Goal: Contribute content: Add original content to the website for others to see

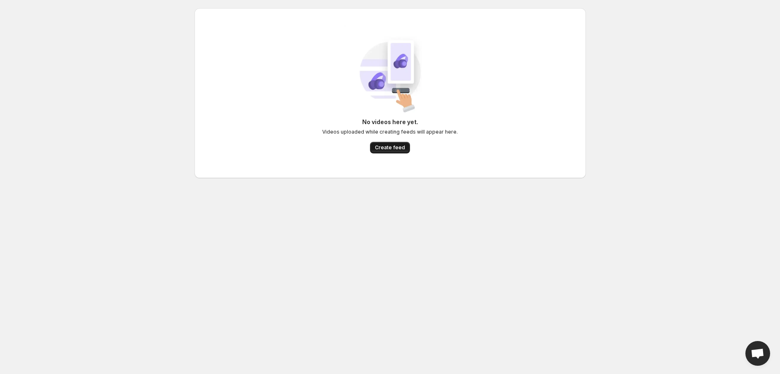
click at [387, 149] on span "Create feed" at bounding box center [390, 147] width 30 height 7
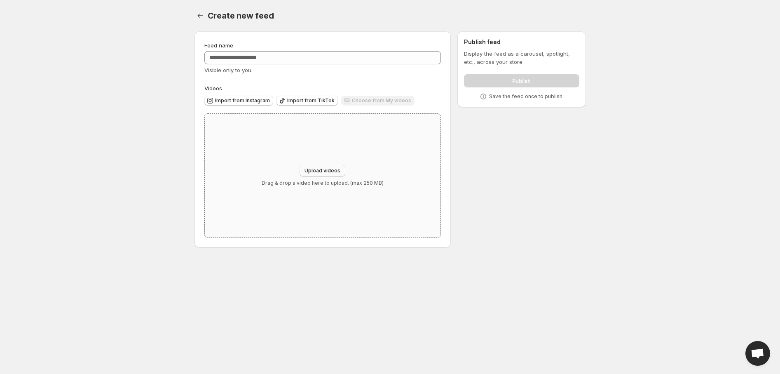
click at [328, 171] on span "Upload videos" at bounding box center [323, 170] width 36 height 7
type input "**********"
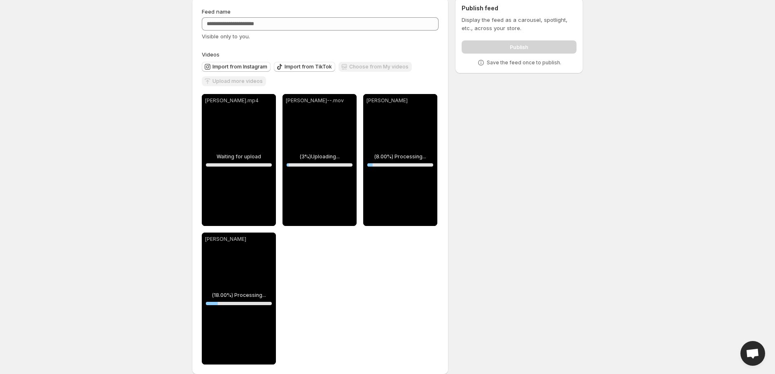
scroll to position [44, 0]
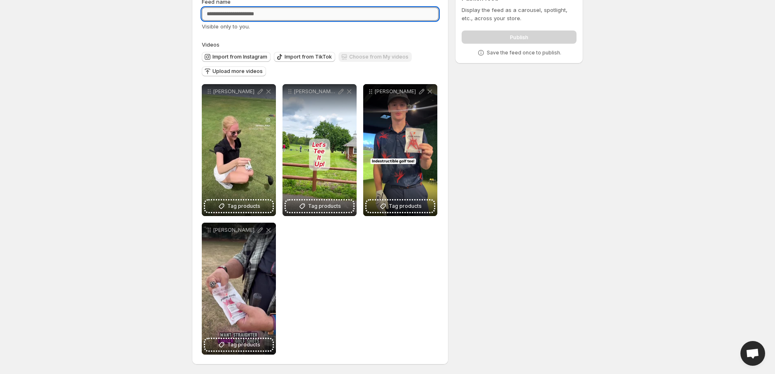
click at [278, 12] on input "Feed name" at bounding box center [320, 13] width 237 height 13
paste input "**********"
type input "**********"
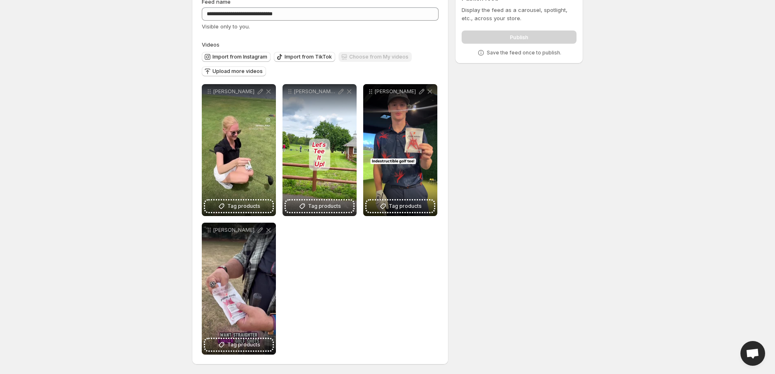
scroll to position [0, 0]
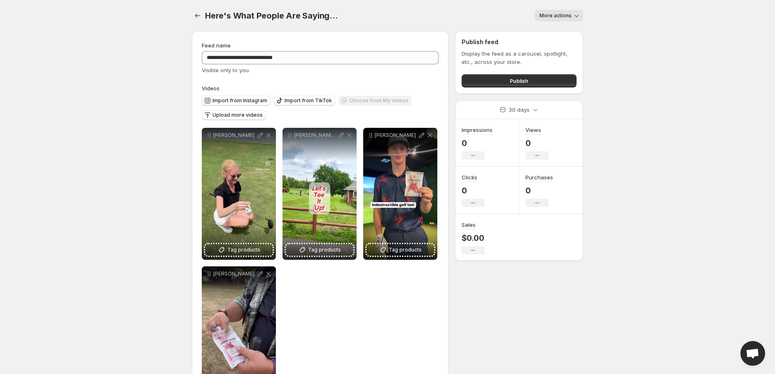
click at [576, 15] on icon "button" at bounding box center [577, 16] width 8 height 8
click at [606, 21] on body "**********" at bounding box center [387, 187] width 775 height 374
click at [541, 83] on button "Publish" at bounding box center [519, 80] width 115 height 13
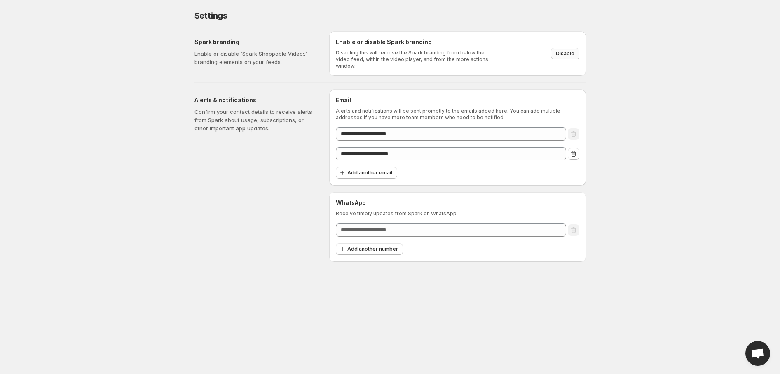
click at [571, 52] on span "Disable" at bounding box center [565, 53] width 19 height 7
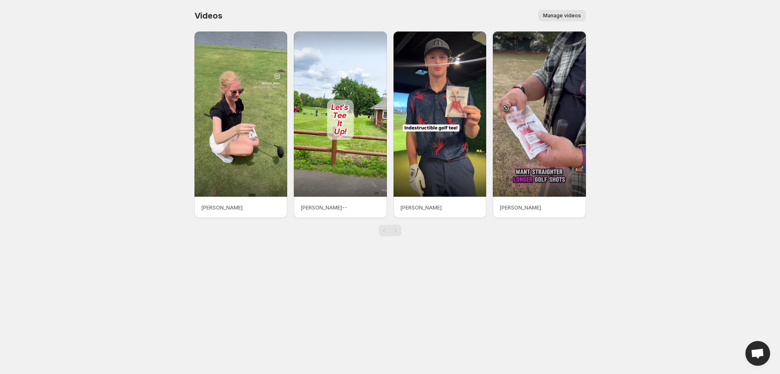
click at [571, 18] on span "Manage videos" at bounding box center [562, 15] width 38 height 7
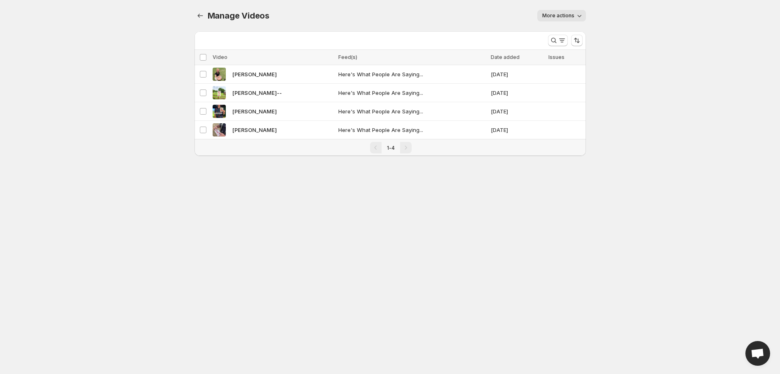
click at [565, 17] on span "More actions" at bounding box center [558, 15] width 32 height 7
click at [564, 16] on span "More actions" at bounding box center [558, 15] width 32 height 7
click at [204, 14] on icon "Manage Videos" at bounding box center [200, 16] width 8 height 8
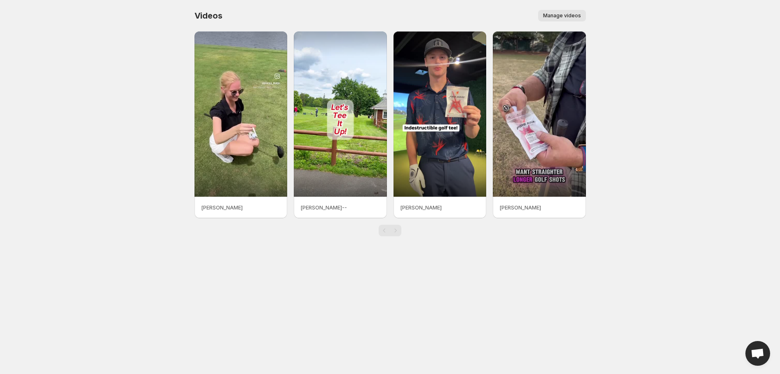
click at [227, 207] on p "[PERSON_NAME]" at bounding box center [241, 207] width 80 height 8
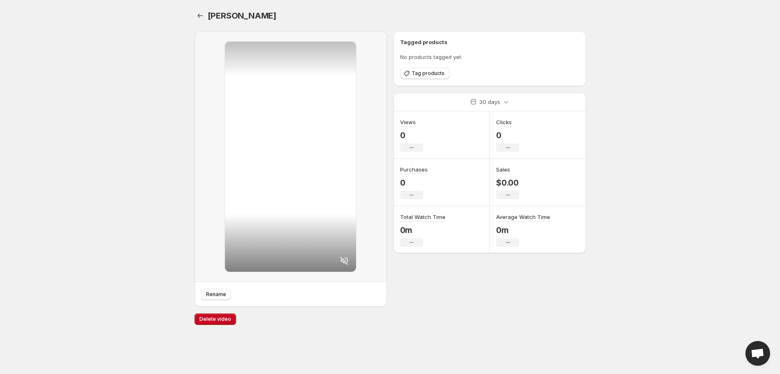
click at [223, 296] on span "Rename" at bounding box center [216, 294] width 20 height 7
click at [432, 73] on span "Tag products" at bounding box center [428, 73] width 33 height 7
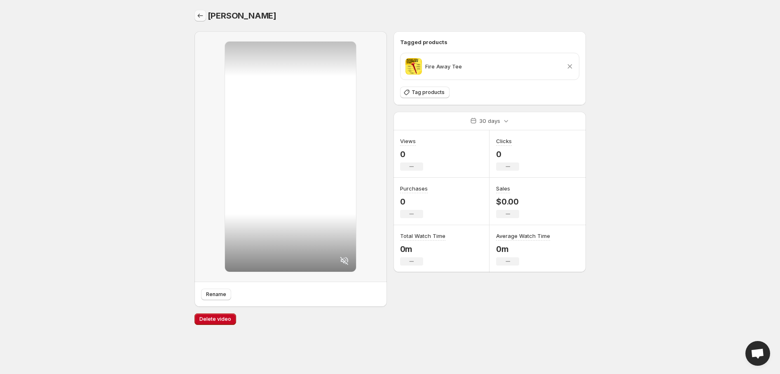
click at [199, 17] on icon "Settings" at bounding box center [200, 16] width 8 height 8
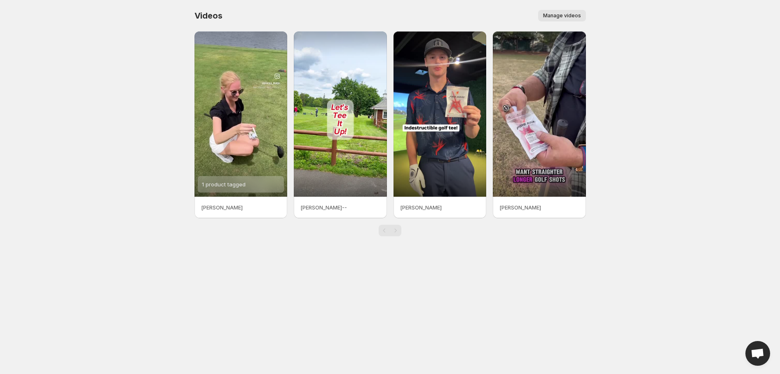
click at [342, 211] on div "[PERSON_NAME]--" at bounding box center [340, 207] width 93 height 21
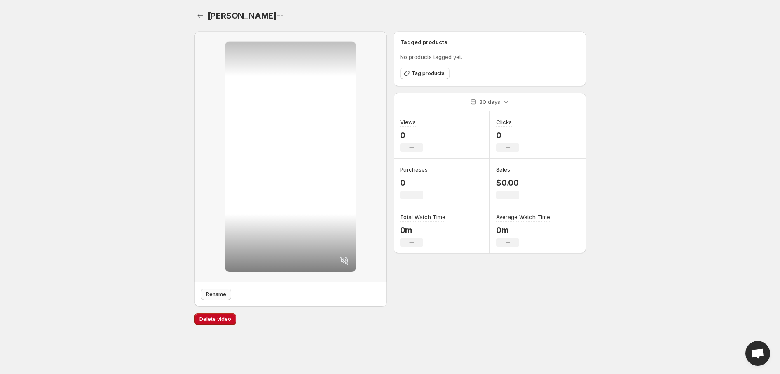
click at [213, 293] on span "Rename" at bounding box center [216, 294] width 20 height 7
click at [430, 71] on span "Tag products" at bounding box center [428, 73] width 33 height 7
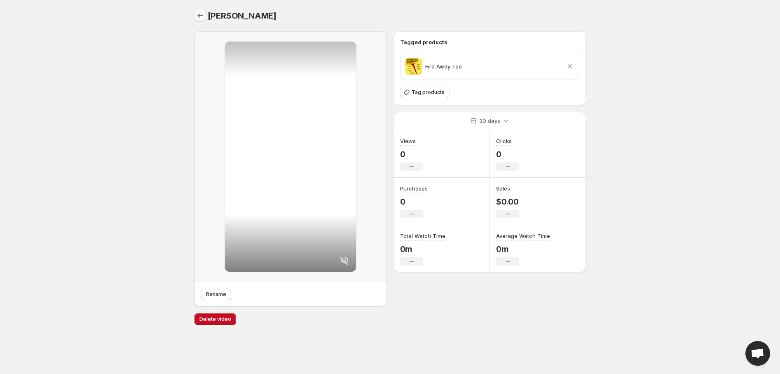
click at [199, 18] on icon "Settings" at bounding box center [200, 16] width 8 height 8
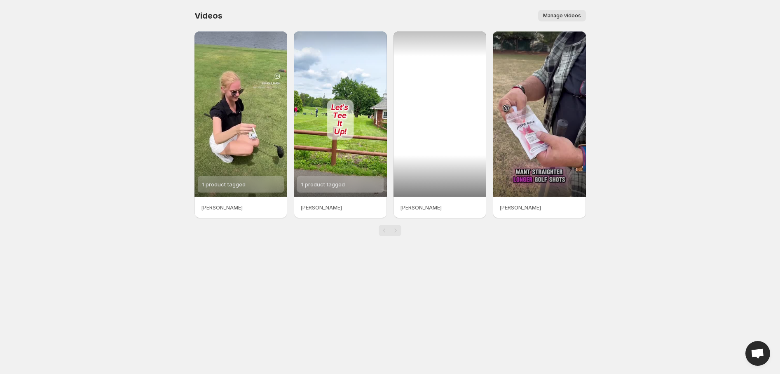
click at [437, 185] on div at bounding box center [440, 113] width 93 height 165
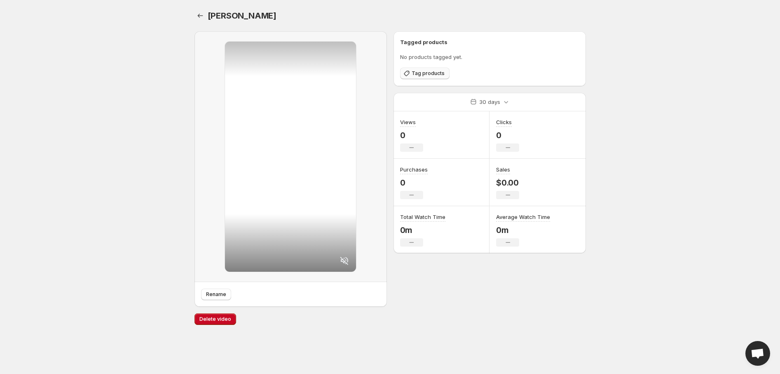
click at [424, 75] on span "Tag products" at bounding box center [428, 73] width 33 height 7
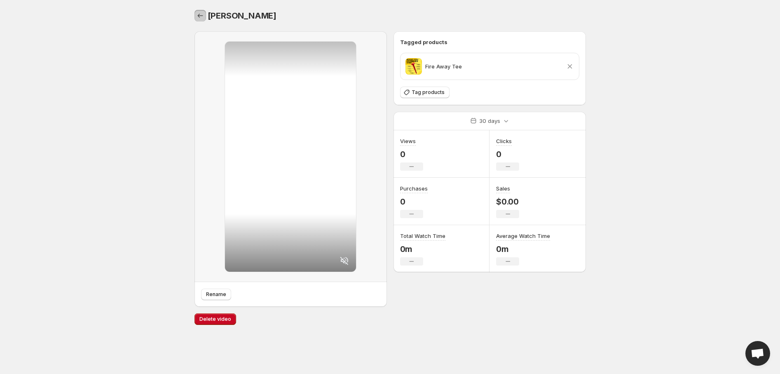
click at [202, 17] on icon "Settings" at bounding box center [200, 16] width 8 height 8
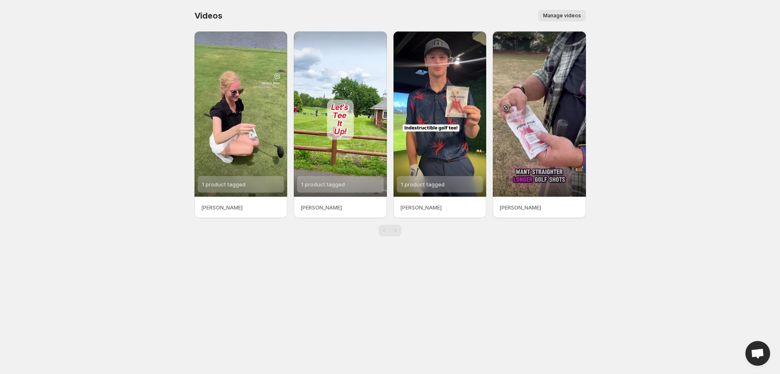
click at [518, 205] on p "[PERSON_NAME]" at bounding box center [539, 207] width 80 height 8
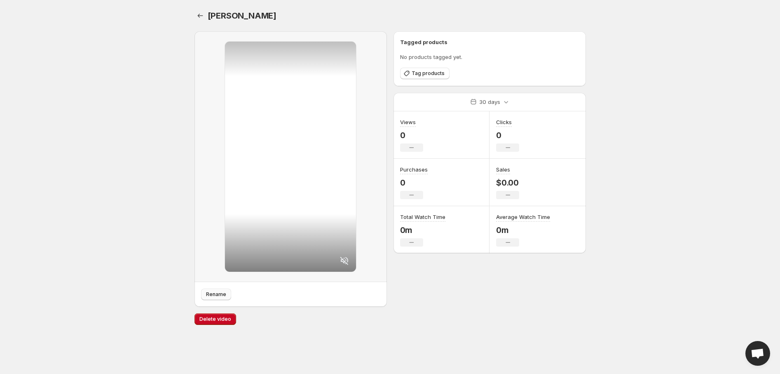
click at [223, 290] on button "Rename" at bounding box center [216, 294] width 30 height 12
click at [419, 71] on span "Tag products" at bounding box center [428, 73] width 33 height 7
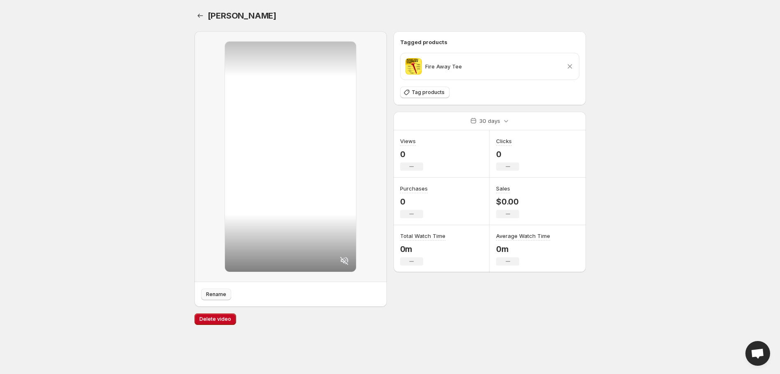
click at [217, 295] on span "Rename" at bounding box center [216, 294] width 20 height 7
click at [200, 16] on icon "Settings" at bounding box center [200, 16] width 8 height 8
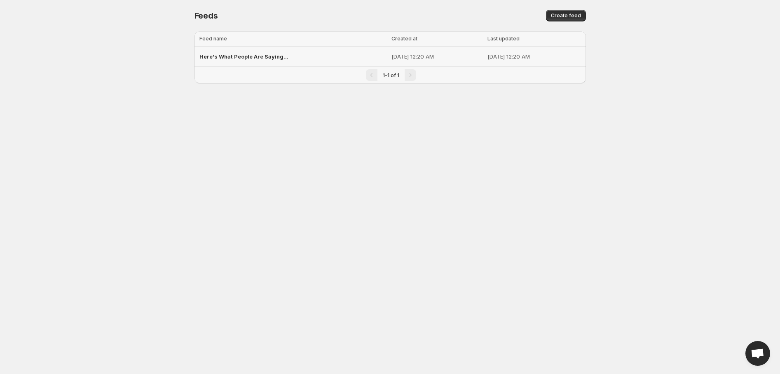
click at [271, 59] on span "Here's What People Are Saying..." at bounding box center [243, 56] width 89 height 7
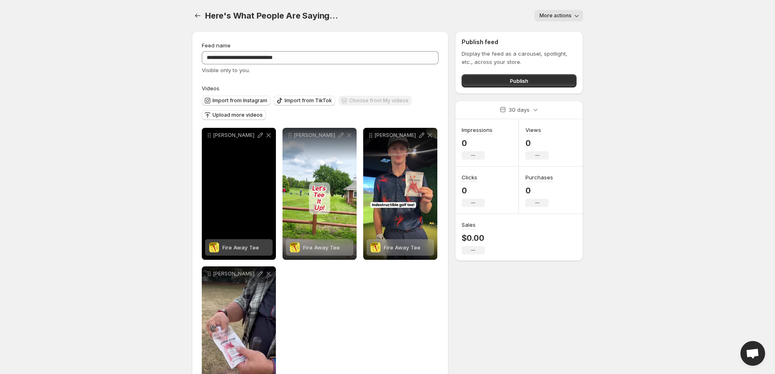
click at [257, 277] on icon at bounding box center [260, 273] width 8 height 8
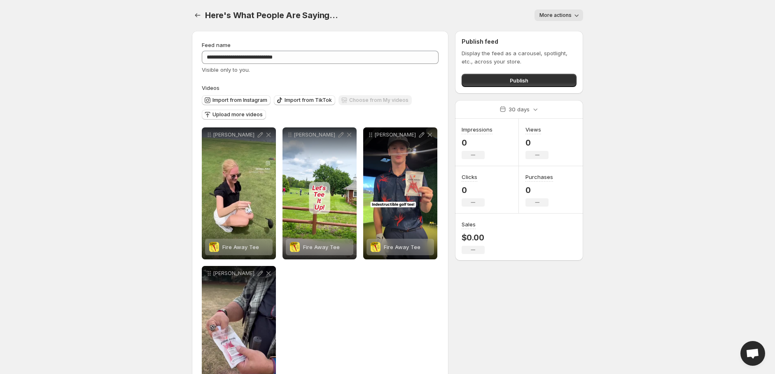
scroll to position [44, 0]
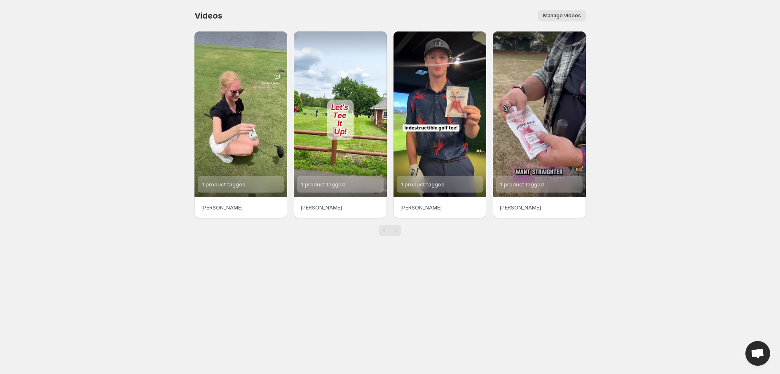
click at [523, 209] on p "[PERSON_NAME]" at bounding box center [539, 207] width 80 height 8
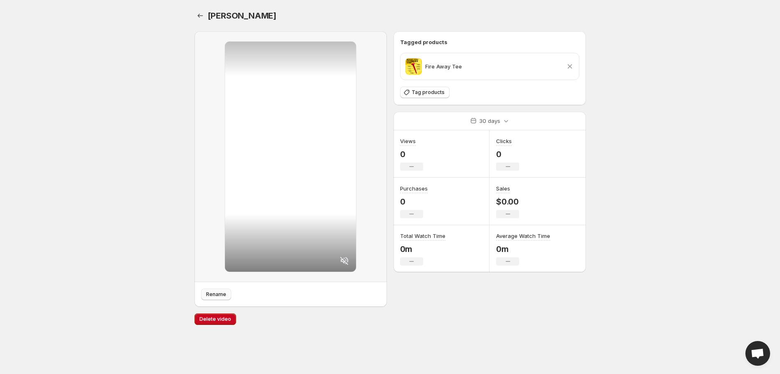
click at [221, 293] on span "Rename" at bounding box center [216, 294] width 20 height 7
click at [199, 16] on icon "Settings" at bounding box center [200, 16] width 8 height 8
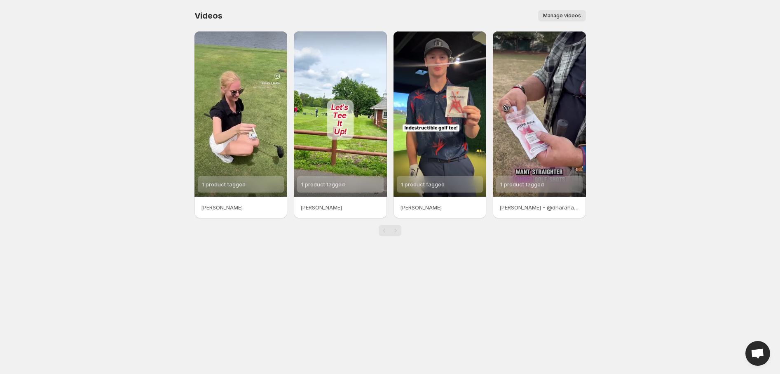
click at [534, 207] on p "[PERSON_NAME] - @dharanayogic" at bounding box center [539, 207] width 80 height 8
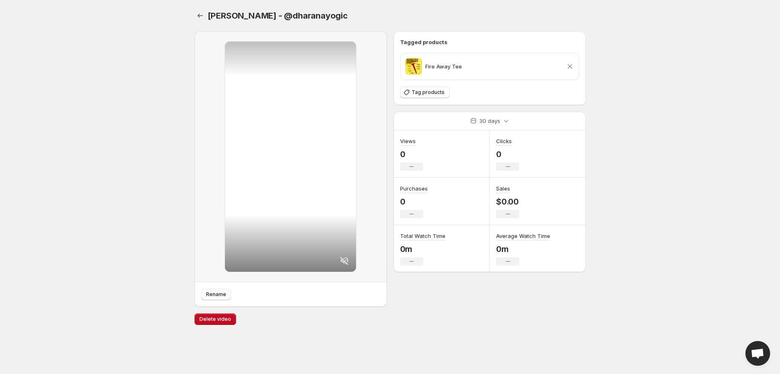
click at [218, 295] on span "Rename" at bounding box center [216, 294] width 20 height 7
click at [200, 14] on icon "Settings" at bounding box center [200, 16] width 8 height 8
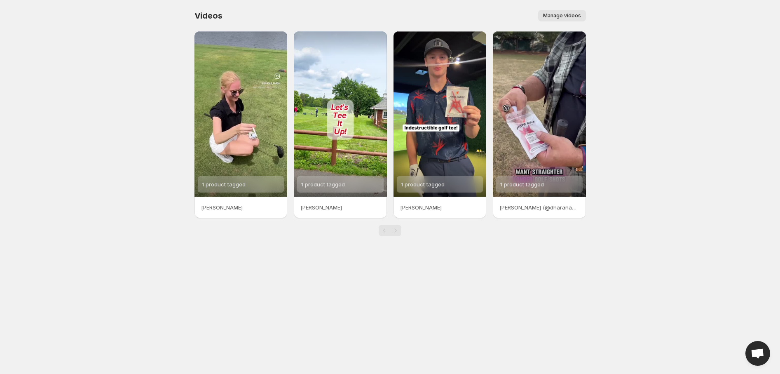
click at [228, 208] on p "[PERSON_NAME]" at bounding box center [241, 207] width 80 height 8
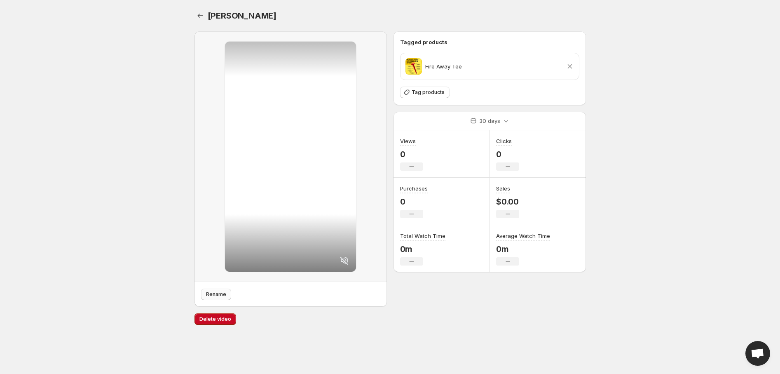
click at [220, 292] on span "Rename" at bounding box center [216, 294] width 20 height 7
click at [198, 17] on icon "Settings" at bounding box center [200, 16] width 8 height 8
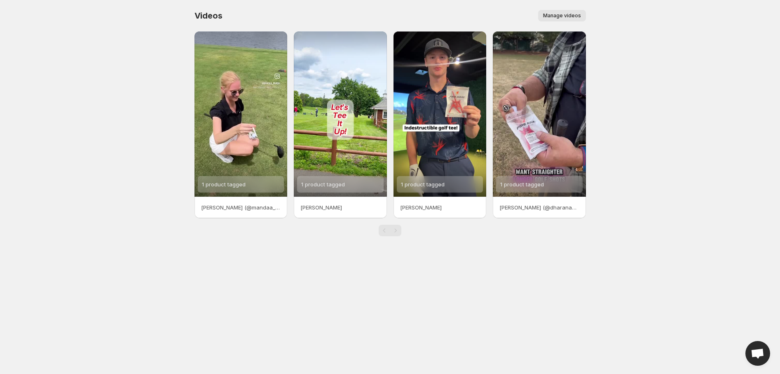
click at [420, 207] on p "[PERSON_NAME]" at bounding box center [440, 207] width 80 height 8
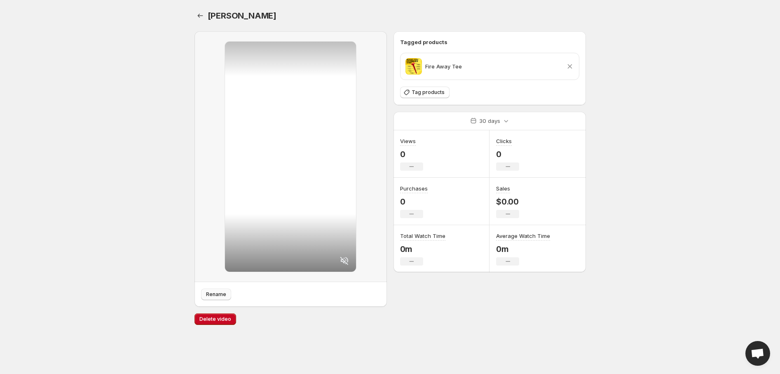
click at [216, 296] on span "Rename" at bounding box center [216, 294] width 20 height 7
click at [199, 17] on icon "Settings" at bounding box center [200, 16] width 8 height 8
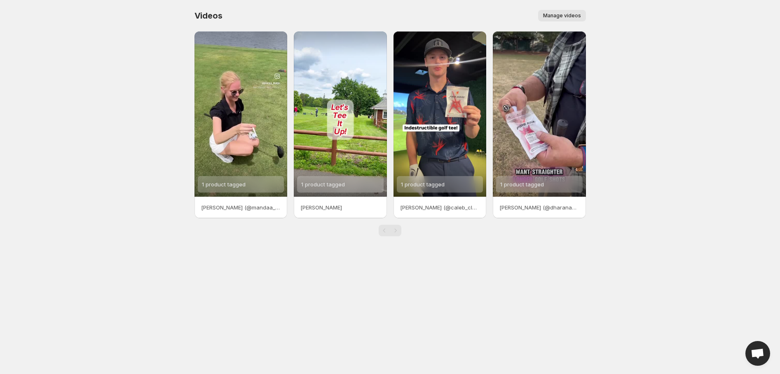
click at [314, 207] on p "[PERSON_NAME]" at bounding box center [340, 207] width 80 height 8
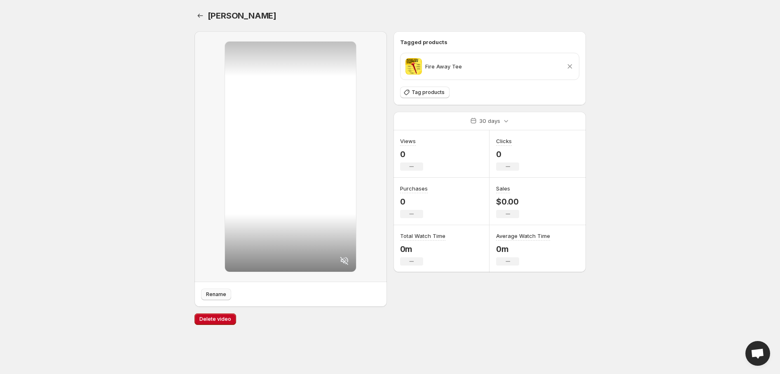
click at [216, 294] on span "Rename" at bounding box center [216, 294] width 20 height 7
click at [199, 16] on icon "Settings" at bounding box center [200, 16] width 8 height 8
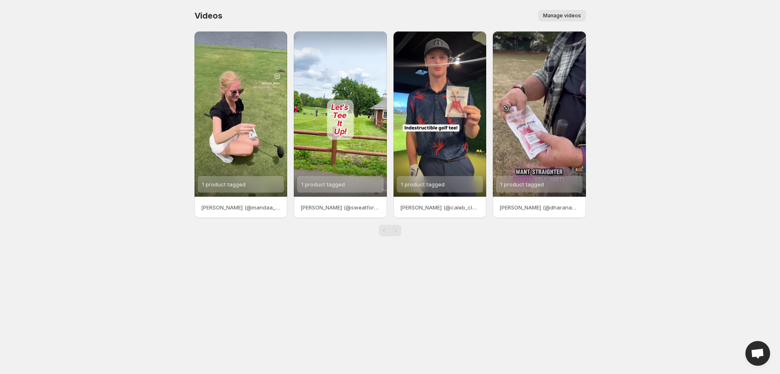
click at [229, 204] on p "[PERSON_NAME] (@mandaa_panda)" at bounding box center [241, 207] width 80 height 8
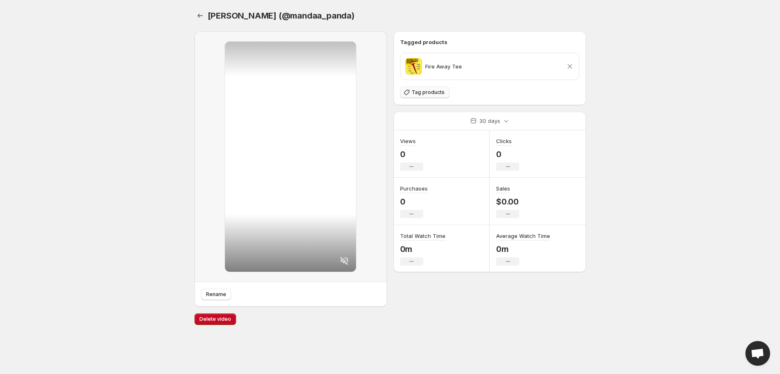
click at [423, 94] on span "Tag products" at bounding box center [428, 92] width 33 height 7
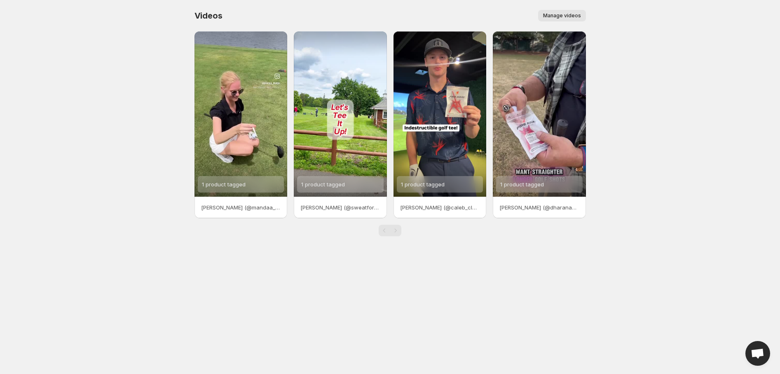
click at [573, 18] on span "Manage videos" at bounding box center [562, 15] width 38 height 7
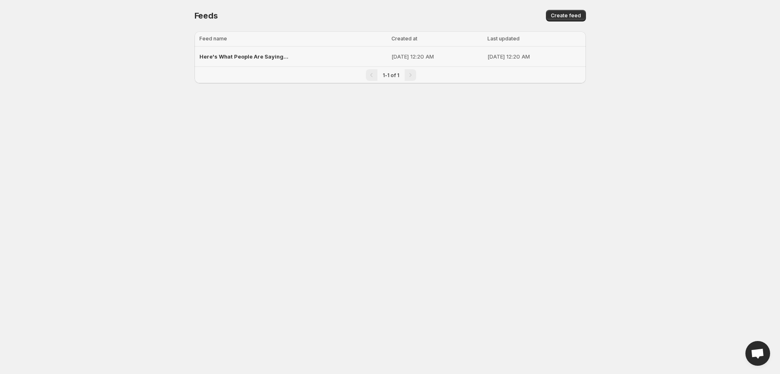
click at [269, 54] on span "Here's What People Are Saying..." at bounding box center [243, 56] width 89 height 7
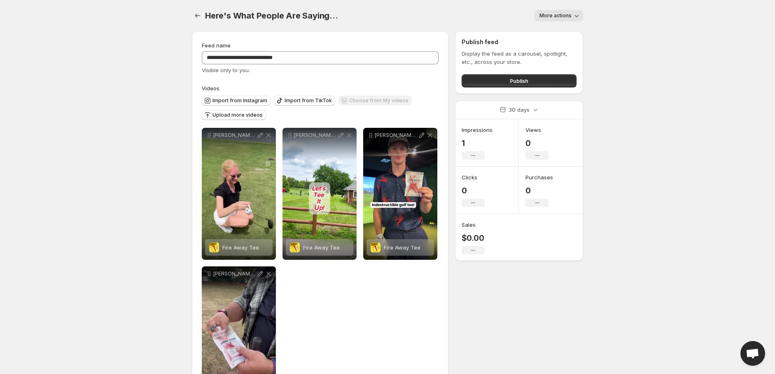
click at [578, 14] on icon "button" at bounding box center [577, 16] width 8 height 8
click at [576, 17] on icon "button" at bounding box center [577, 16] width 8 height 8
click at [202, 18] on button "Settings" at bounding box center [198, 16] width 12 height 12
